Goal: Task Accomplishment & Management: Use online tool/utility

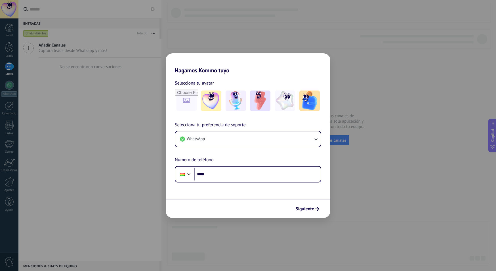
click at [167, 130] on div "Selecciona tu preferencia de soporte WhatsApp Número de teléfono Phone ****" at bounding box center [248, 151] width 165 height 61
click at [253, 181] on div "Phone ****" at bounding box center [248, 174] width 146 height 16
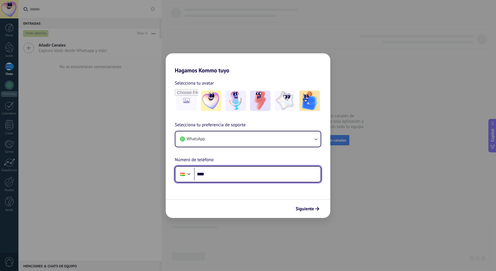
click at [255, 176] on input "****" at bounding box center [257, 174] width 127 height 13
click at [244, 177] on input "****" at bounding box center [257, 174] width 127 height 13
type input "**********"
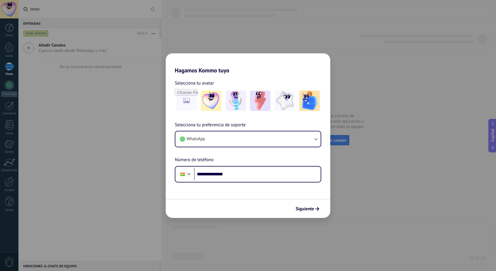
click at [309, 209] on span "Siguiente" at bounding box center [305, 209] width 18 height 4
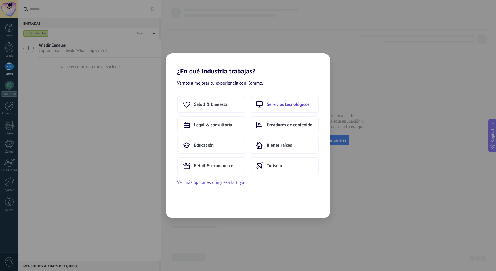
click at [279, 106] on span "Servicios tecnológicos" at bounding box center [288, 105] width 43 height 6
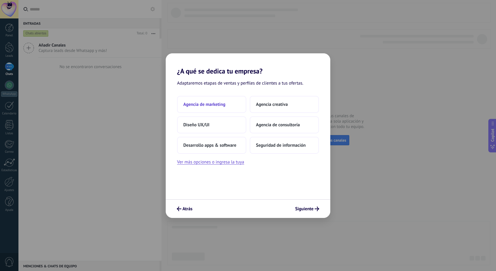
click at [212, 106] on span "Agencia de marketing" at bounding box center [204, 105] width 42 height 6
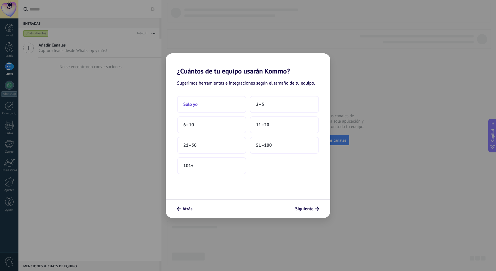
click at [223, 106] on button "Solo yo" at bounding box center [211, 104] width 69 height 17
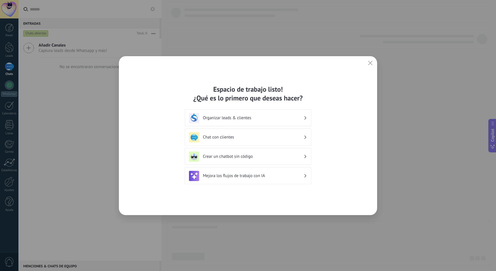
click at [282, 120] on h3 "Organizar leads & clientes" at bounding box center [253, 117] width 101 height 5
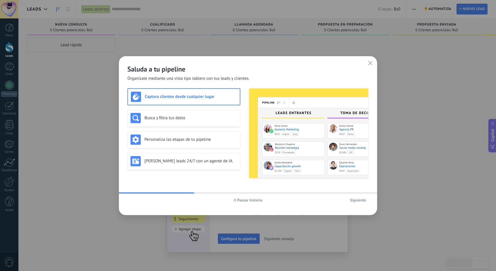
click at [190, 100] on div "Captura clientes desde cualquier lugar" at bounding box center [184, 97] width 106 height 10
click at [197, 118] on h3 "Busca y filtra tus datos" at bounding box center [190, 117] width 93 height 5
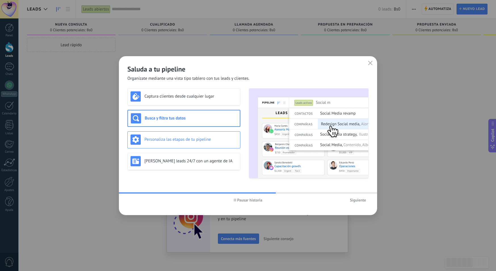
click at [197, 135] on div "Personaliza las etapas de tu pipeline" at bounding box center [184, 140] width 107 height 10
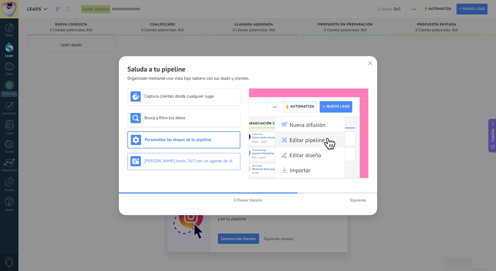
click at [215, 162] on h3 "[PERSON_NAME] leads 24/7 con un agente de IA" at bounding box center [190, 160] width 93 height 5
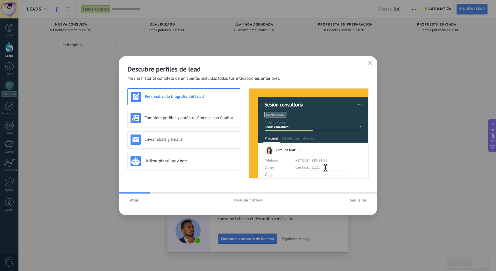
click at [362, 199] on span "Siguiente" at bounding box center [358, 200] width 16 height 4
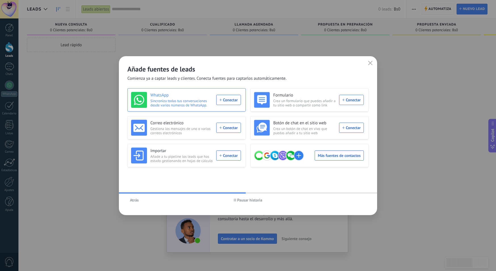
click at [192, 101] on span "Sincroniza todas tus conversaciones desde varios números de WhatsApp." at bounding box center [181, 103] width 62 height 9
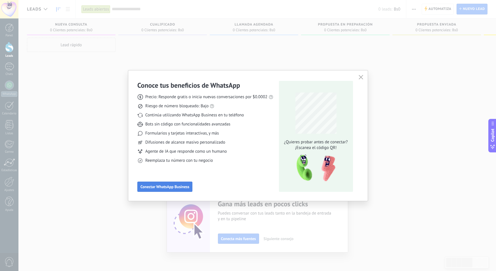
click at [165, 183] on button "Conectar WhatsApp Business" at bounding box center [164, 187] width 55 height 10
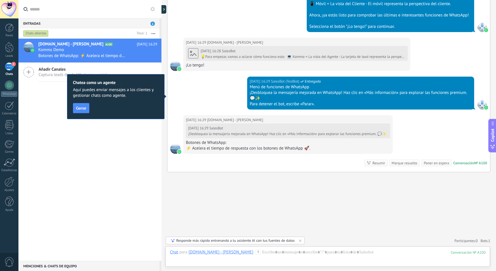
scroll to position [312, 0]
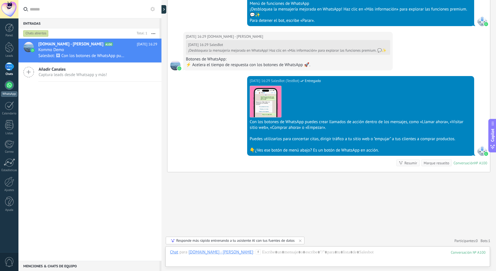
click at [10, 87] on div at bounding box center [9, 85] width 9 height 9
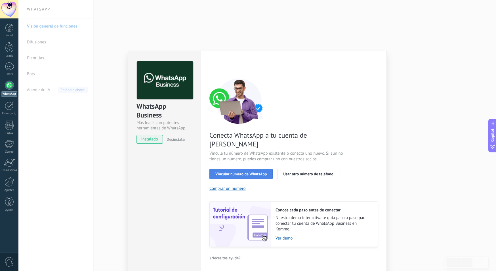
click at [250, 172] on span "Vincular número de WhatsApp" at bounding box center [240, 174] width 51 height 4
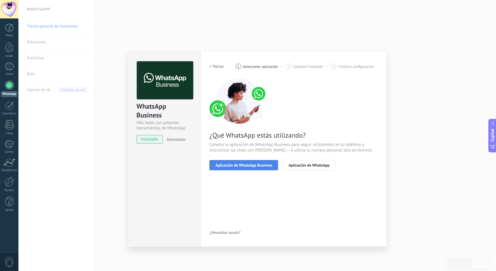
click at [255, 165] on span "Aplicación de WhatsApp Business" at bounding box center [243, 165] width 57 height 4
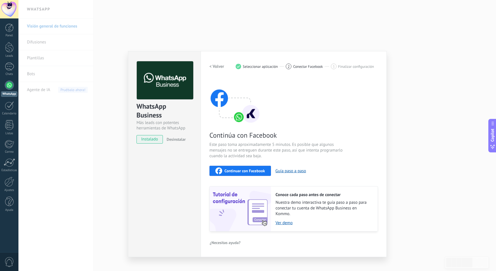
drag, startPoint x: 393, startPoint y: 144, endPoint x: 395, endPoint y: 138, distance: 6.7
click at [393, 144] on div "WhatsApp Business Más leads con potentes herramientas de WhatsApp instalado Des…" at bounding box center [257, 135] width 478 height 271
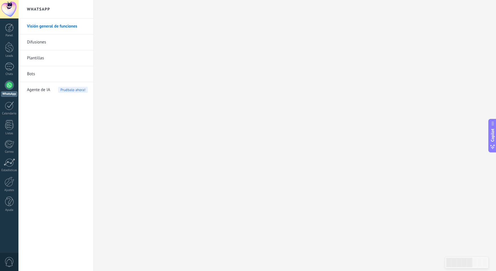
click at [37, 91] on span "Agente de IA" at bounding box center [38, 90] width 23 height 16
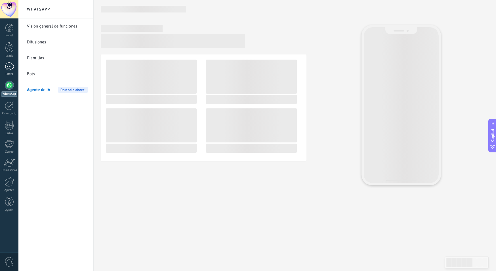
click at [12, 67] on div "1" at bounding box center [9, 66] width 9 height 8
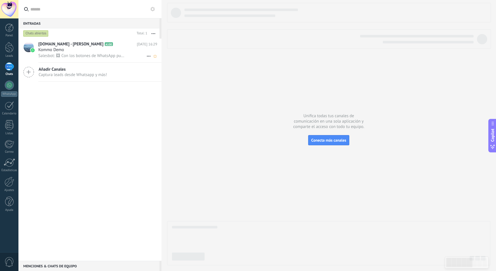
click at [78, 51] on div "Kommo Demo" at bounding box center [97, 50] width 119 height 6
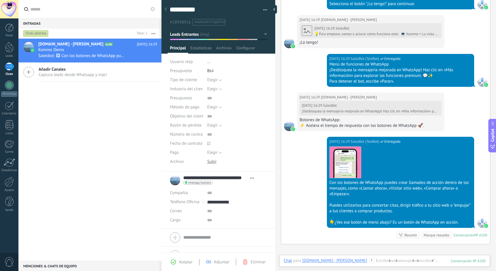
scroll to position [346, 0]
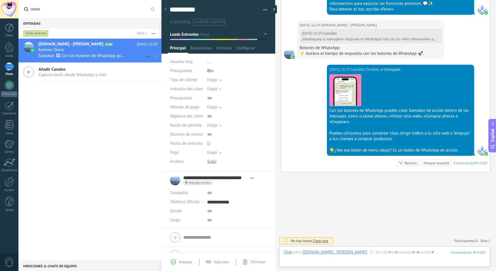
click at [74, 46] on span "[DOMAIN_NAME] - [PERSON_NAME]" at bounding box center [70, 44] width 65 height 6
click at [11, 27] on div at bounding box center [9, 28] width 9 height 9
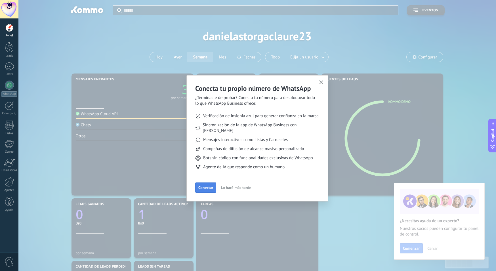
click at [203, 186] on span "Conectar" at bounding box center [205, 188] width 15 height 4
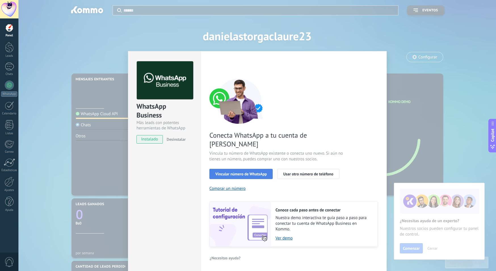
click at [257, 172] on span "Vincular número de WhatsApp" at bounding box center [240, 174] width 51 height 4
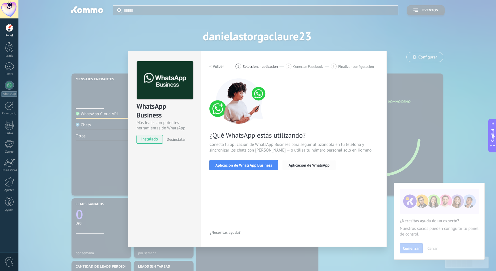
click at [293, 165] on span "Aplicación de WhatsApp" at bounding box center [309, 165] width 41 height 4
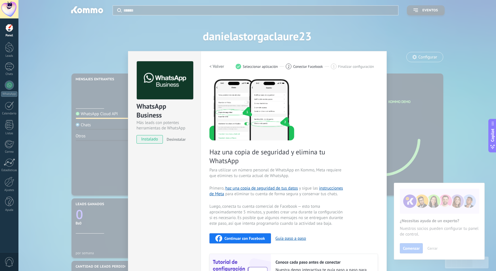
click at [219, 67] on h2 "< Volver" at bounding box center [216, 66] width 15 height 5
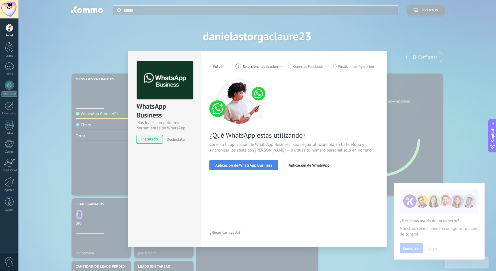
click at [237, 166] on span "Aplicación de WhatsApp Business" at bounding box center [243, 165] width 57 height 4
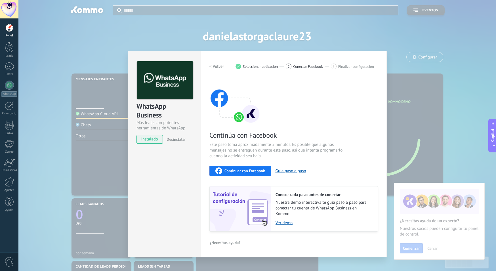
click at [237, 171] on span "Continuar con Facebook" at bounding box center [245, 171] width 41 height 4
click at [287, 222] on link "Ver demo" at bounding box center [324, 222] width 97 height 5
click at [384, 38] on div "WhatsApp Business Más leads con potentes herramientas de WhatsApp instalado Des…" at bounding box center [257, 135] width 478 height 271
